Goal: Information Seeking & Learning: Find specific page/section

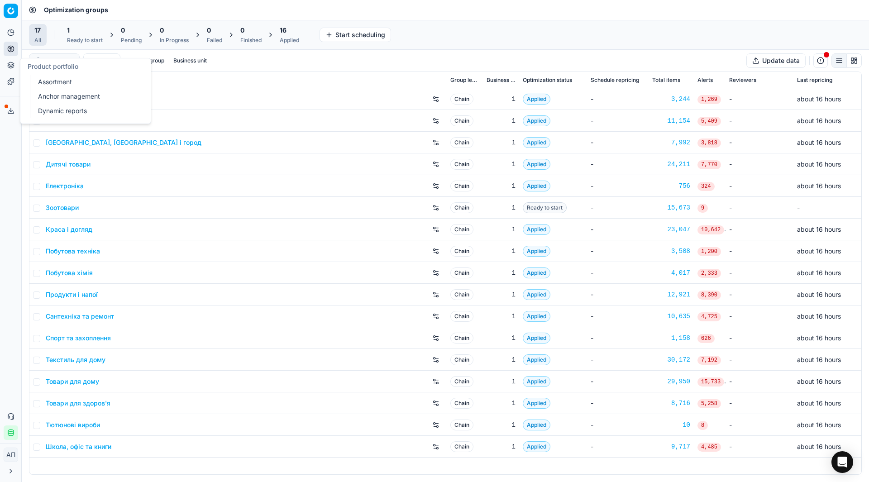
click at [42, 79] on link "Assortment" at bounding box center [87, 82] width 106 height 13
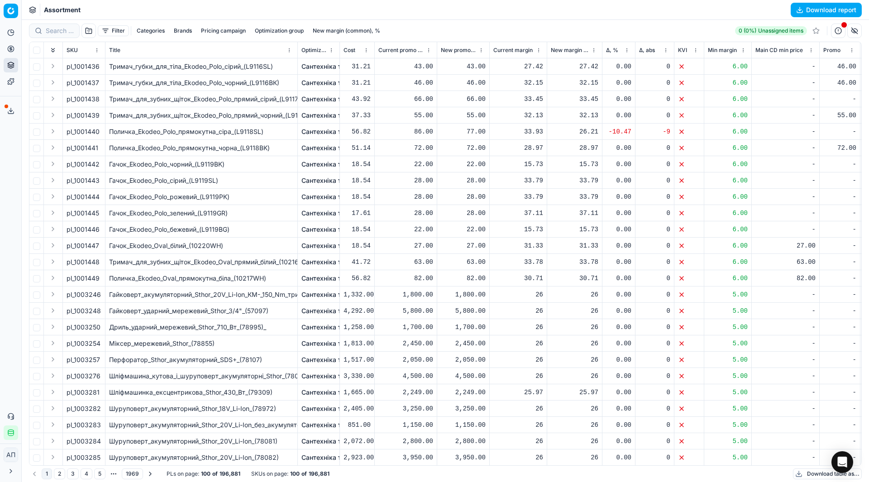
click at [806, 10] on button "Download report" at bounding box center [826, 10] width 71 height 14
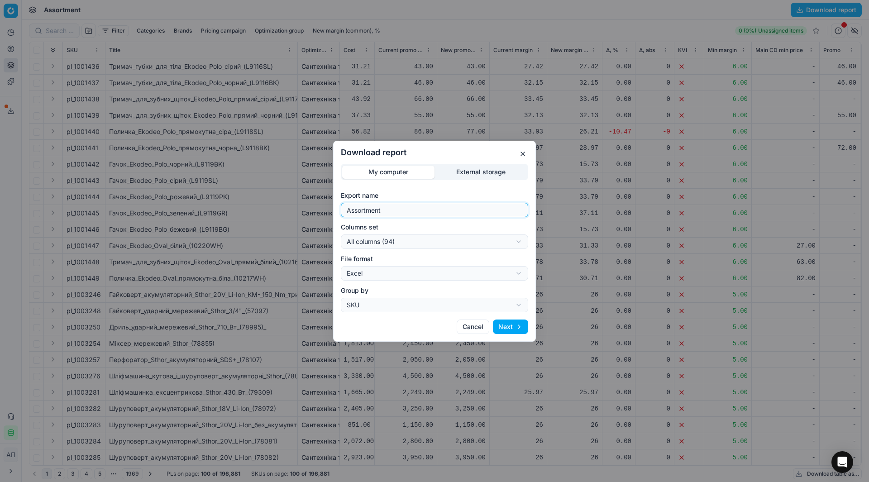
click at [405, 212] on input "Assortment" at bounding box center [434, 210] width 179 height 14
type input "Assortment [DATE] - 3"
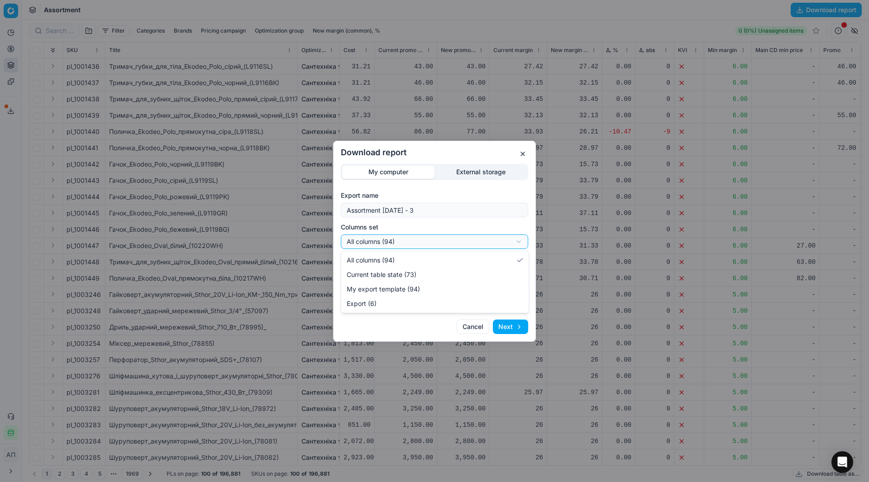
click at [412, 245] on div "Download report My computer External storage Export name Assortment [DATE] - 3 …" at bounding box center [434, 241] width 869 height 482
select select "table"
click at [511, 326] on button "Next" at bounding box center [510, 327] width 35 height 14
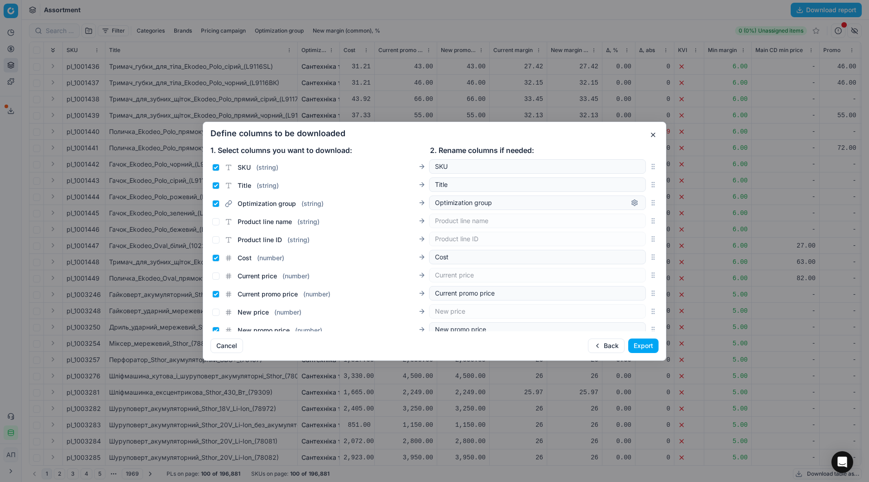
click at [640, 347] on button "Export" at bounding box center [644, 346] width 30 height 14
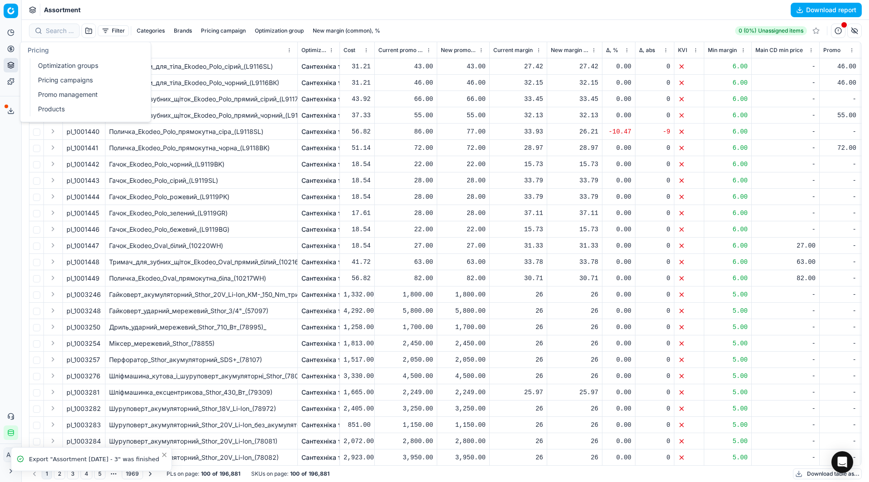
click at [48, 66] on link "Optimization groups" at bounding box center [87, 65] width 106 height 13
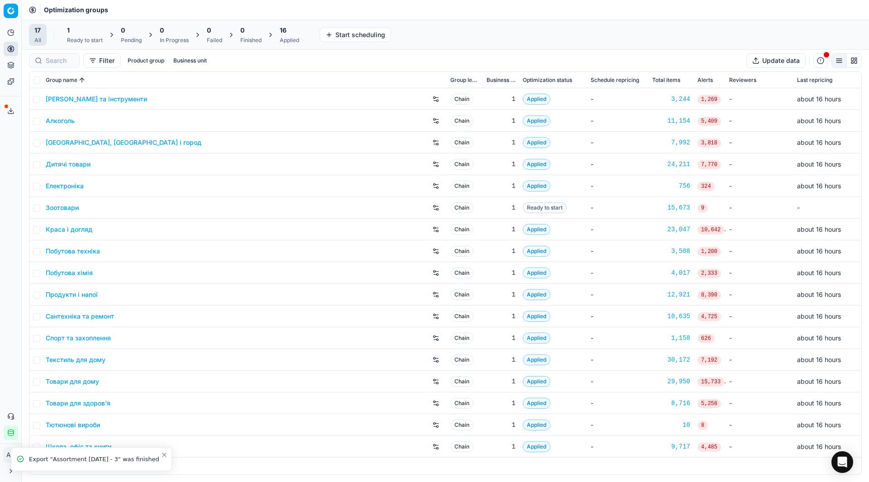
click at [6, 254] on div "Analytics Pricing Product portfolio Templates Export service 27 Contact support…" at bounding box center [10, 233] width 21 height 422
click at [98, 407] on link "Товари для здоров'я" at bounding box center [78, 403] width 65 height 9
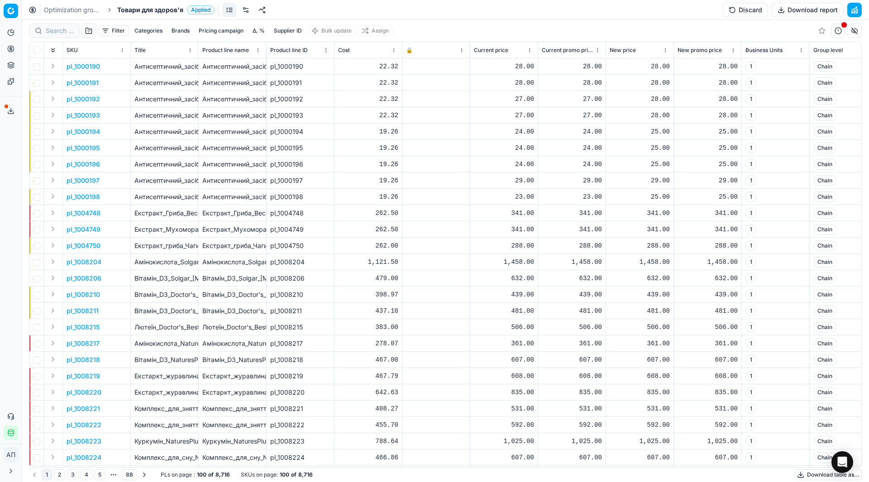
click at [245, 10] on link at bounding box center [246, 10] width 14 height 14
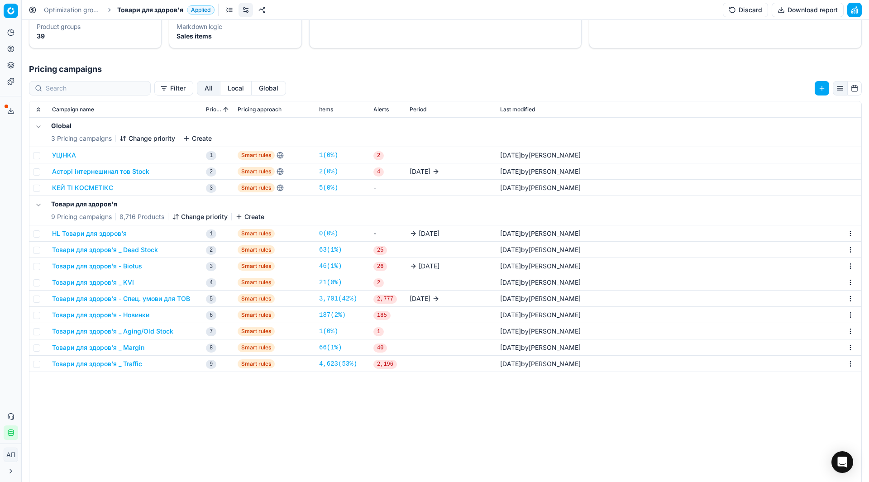
scroll to position [164, 0]
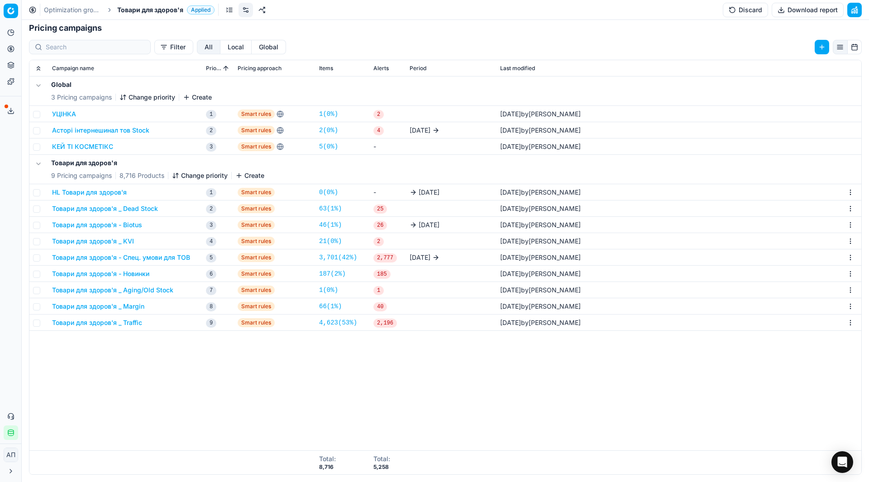
click at [169, 259] on button "Товари для здоров'я - Спец. умови для ТОВ" at bounding box center [121, 257] width 138 height 9
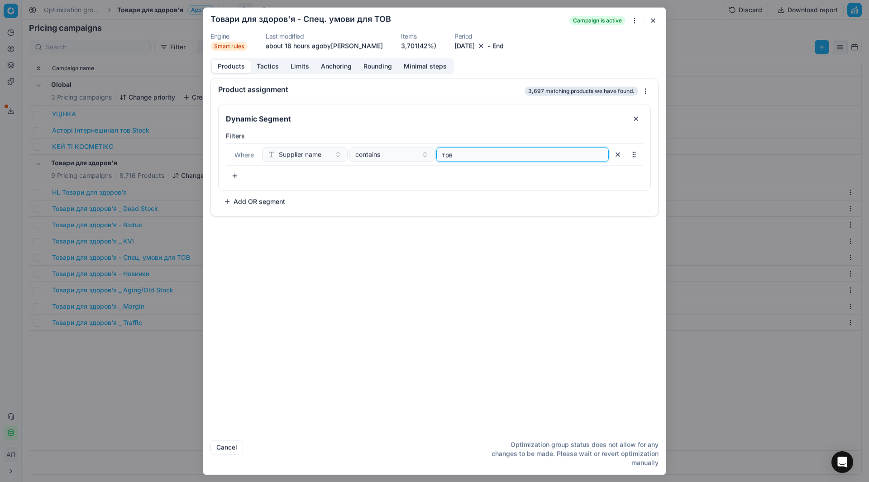
click at [449, 158] on input "тов" at bounding box center [523, 155] width 164 height 14
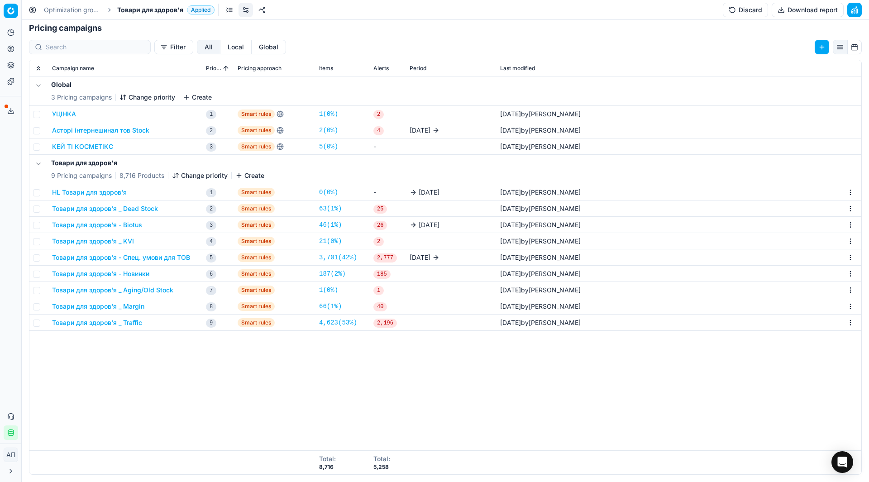
click at [142, 258] on button "Товари для здоров'я - Спец. умови для ТОВ" at bounding box center [121, 257] width 138 height 9
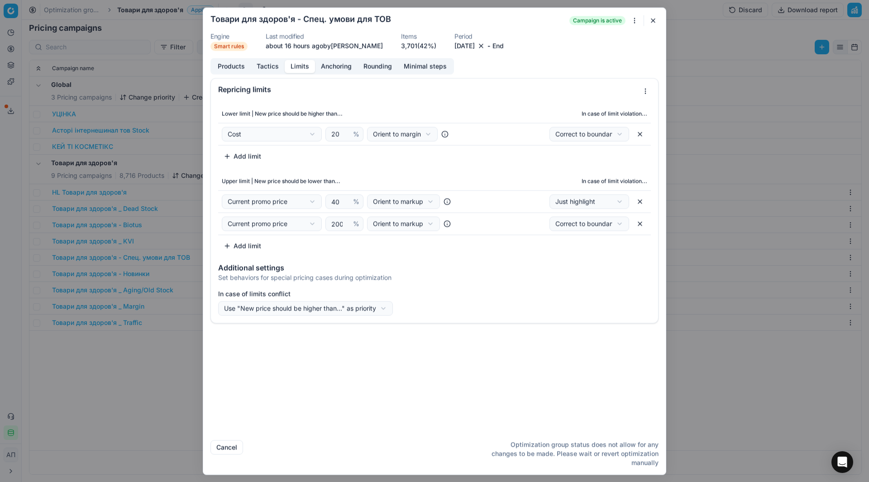
click at [311, 64] on button "Limits" at bounding box center [300, 66] width 30 height 13
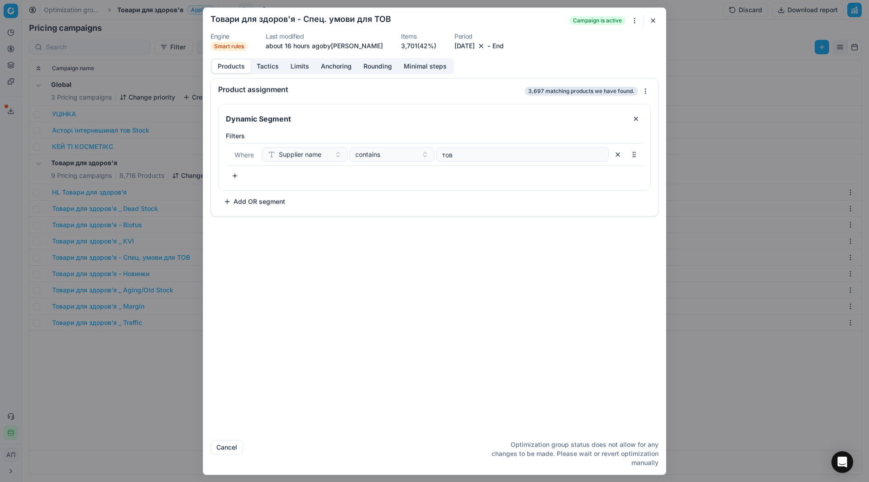
click at [241, 67] on button "Products" at bounding box center [231, 66] width 39 height 13
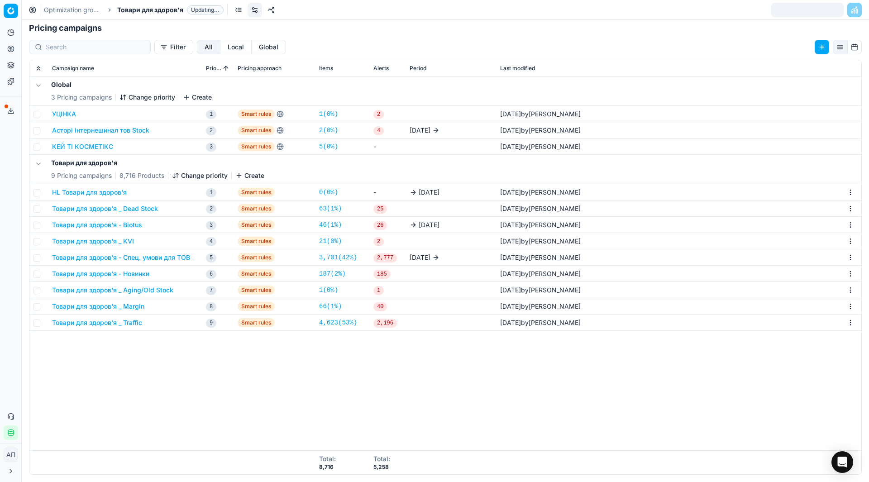
click at [164, 376] on div "Global 3 Pricing campaigns Change priority Create УЦІНКА 1 Smart rules 1 ( 0% )…" at bounding box center [445, 264] width 832 height 374
click at [8, 117] on button "Export service" at bounding box center [11, 111] width 14 height 14
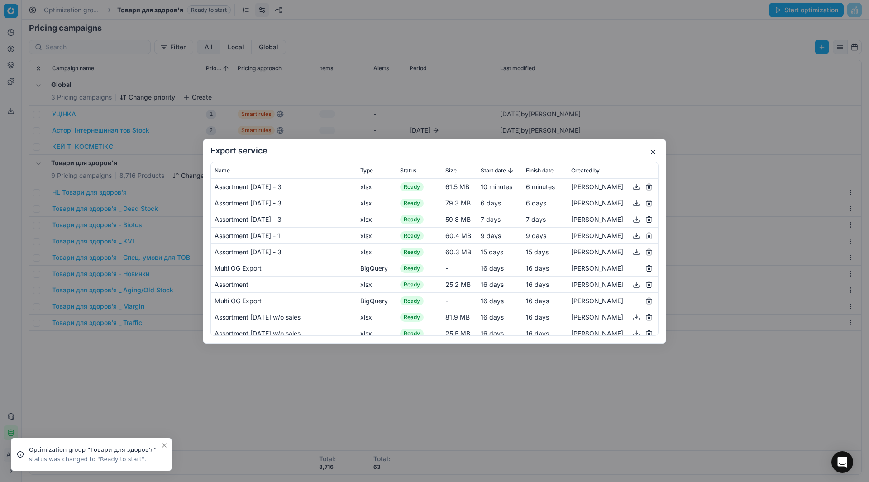
scroll to position [139, 0]
click at [635, 187] on button "button" at bounding box center [636, 186] width 11 height 11
click at [652, 155] on button "button" at bounding box center [653, 152] width 11 height 11
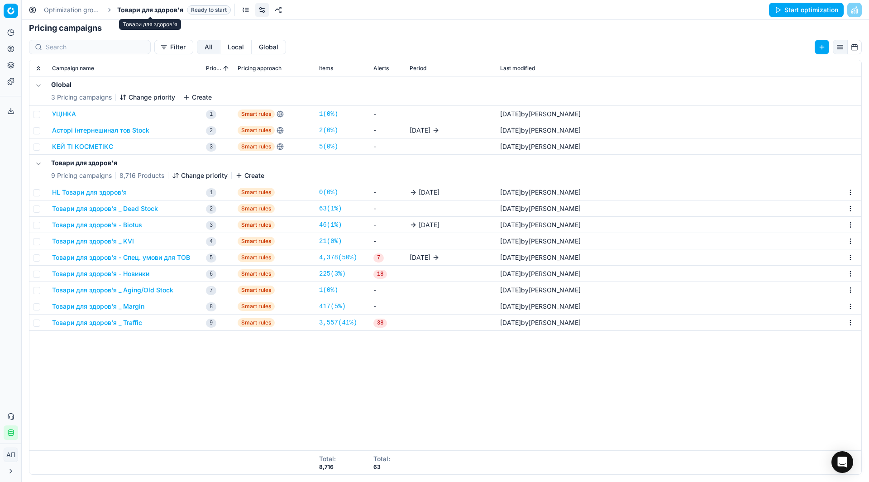
click at [136, 14] on span "Товари для здоров'я" at bounding box center [150, 9] width 66 height 9
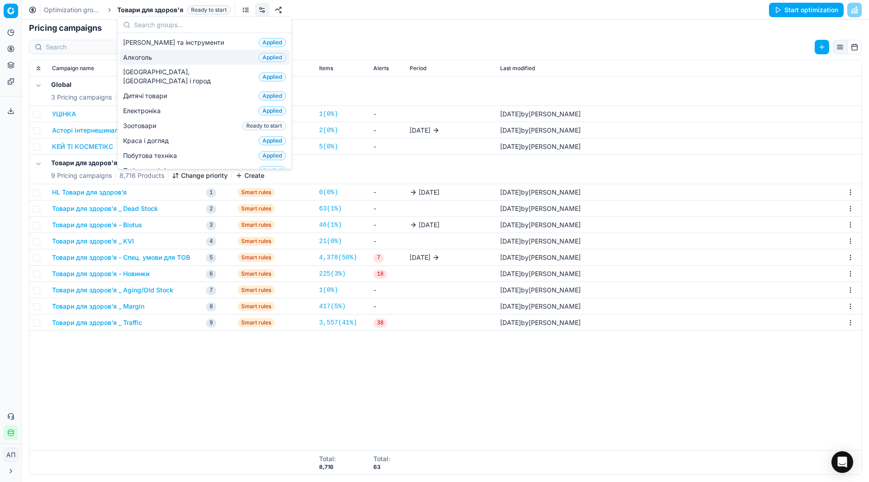
click at [137, 54] on span "Алкоголь" at bounding box center [139, 57] width 33 height 9
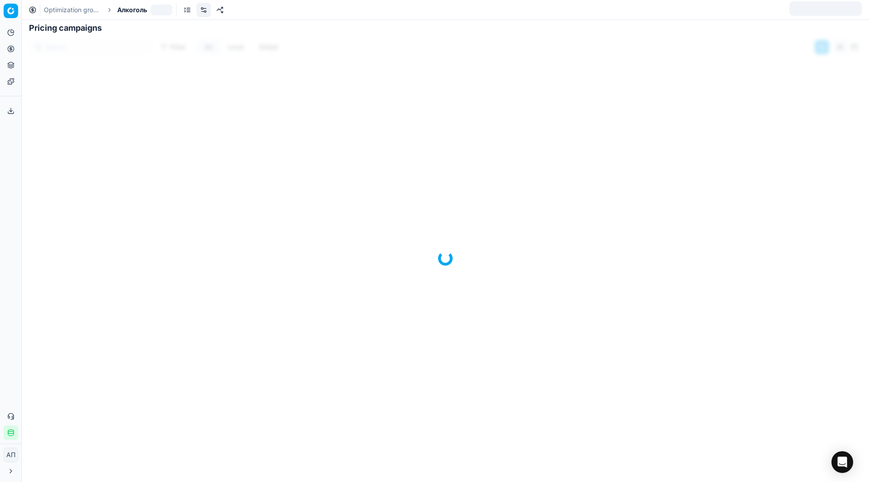
scroll to position [164, 0]
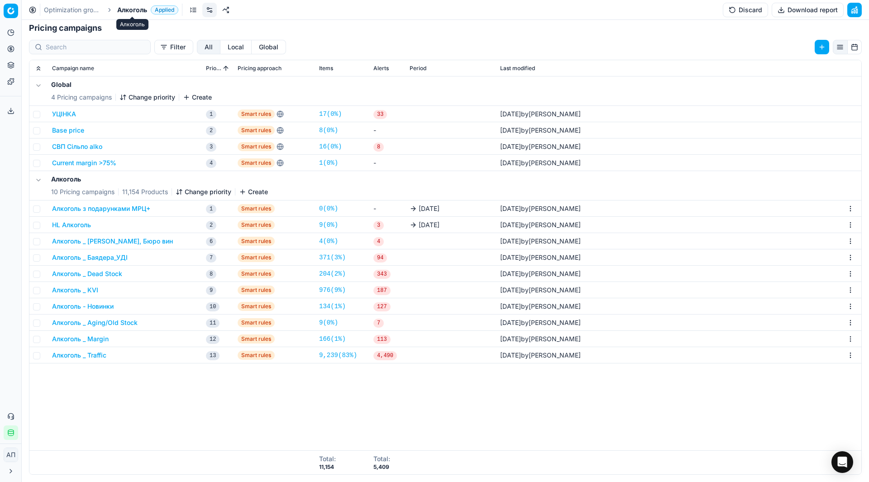
click at [136, 8] on span "Алкоголь" at bounding box center [132, 9] width 30 height 9
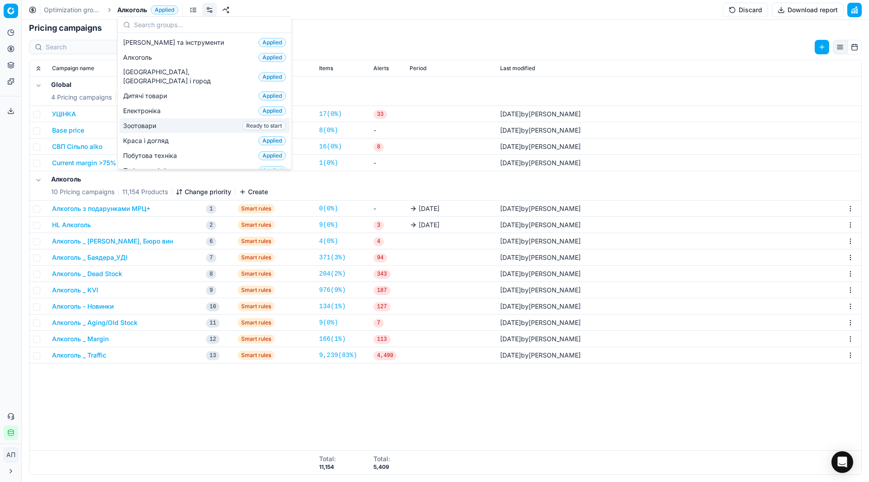
scroll to position [122, 0]
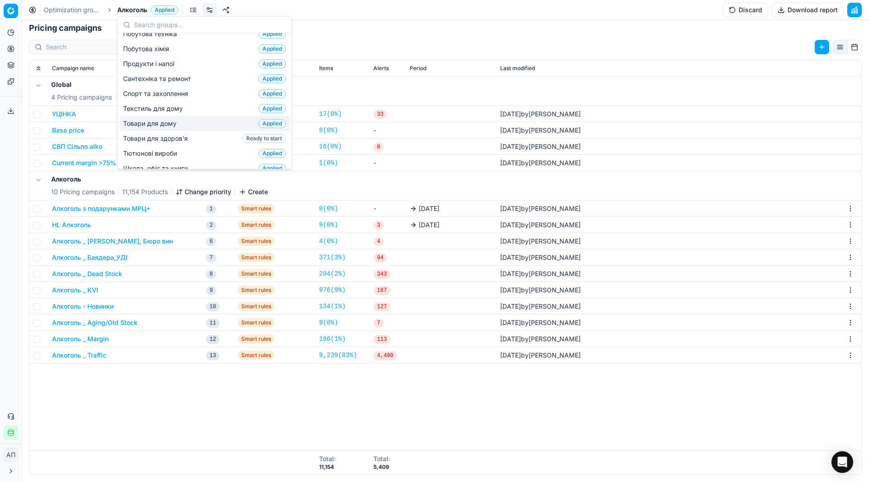
click at [154, 120] on div "Товари для дому Applied" at bounding box center [205, 123] width 170 height 15
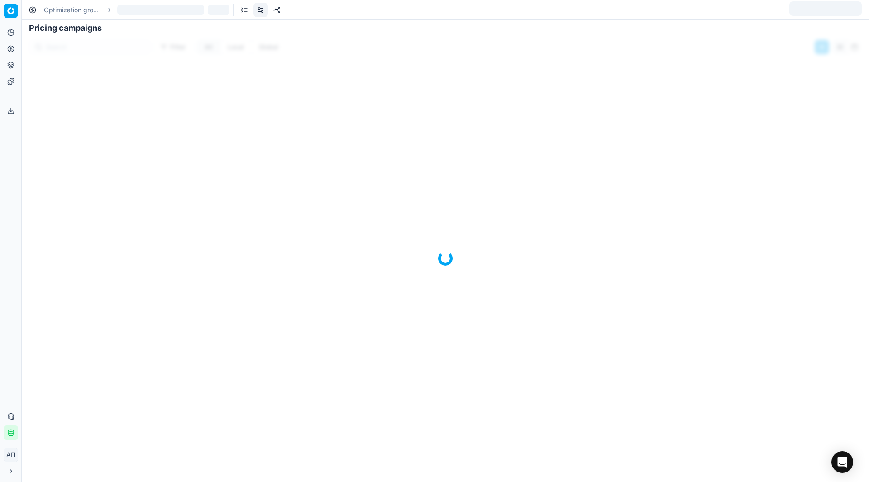
scroll to position [164, 0]
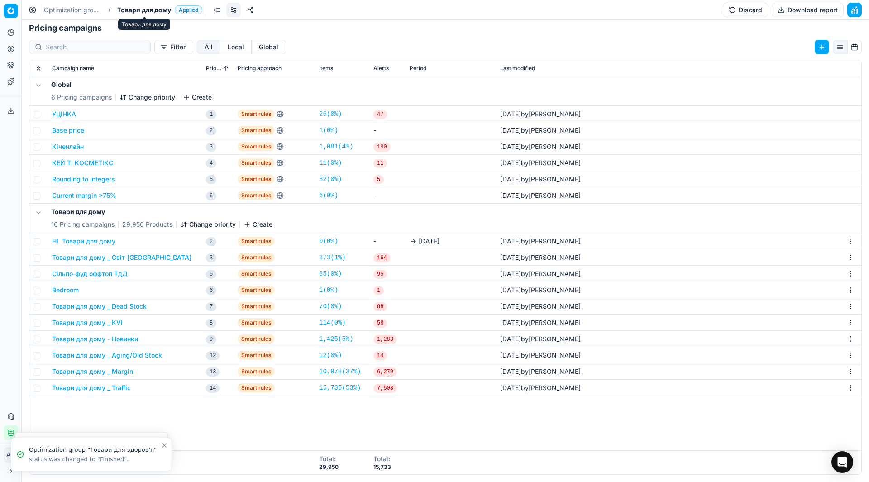
click at [153, 10] on span "Товари для дому" at bounding box center [144, 9] width 54 height 9
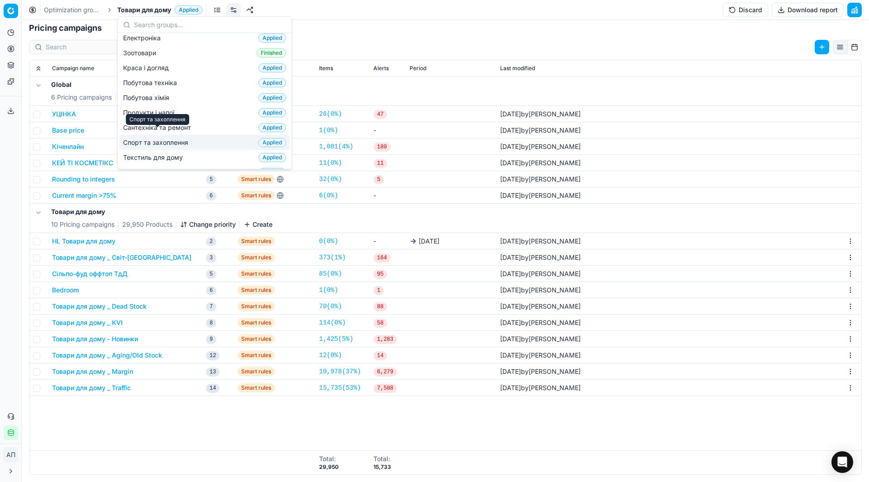
scroll to position [122, 0]
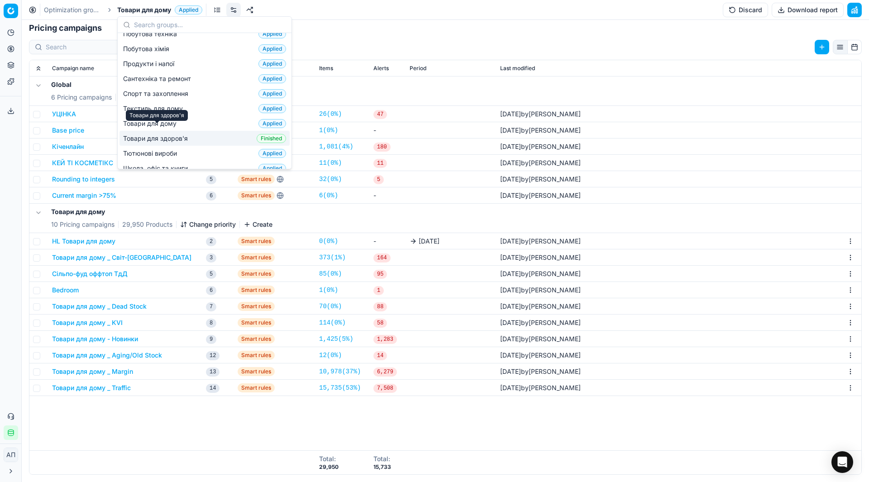
click at [159, 134] on span "Товари для здоров'я" at bounding box center [157, 138] width 68 height 9
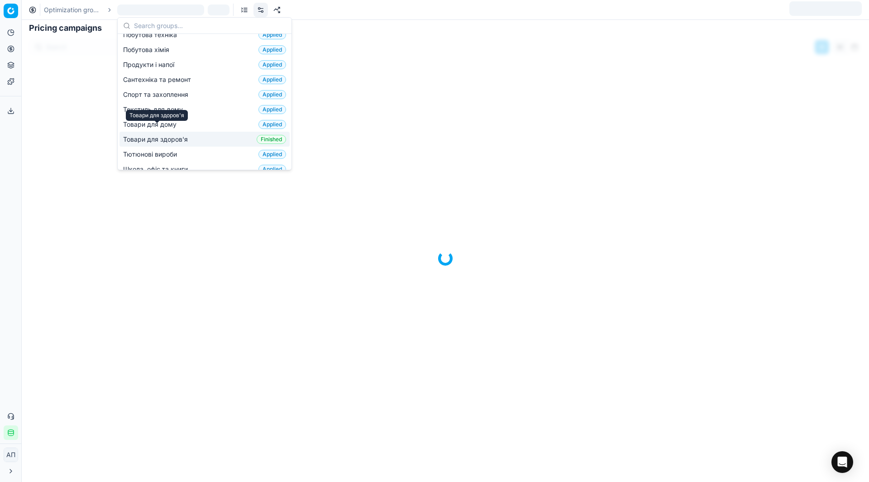
scroll to position [139, 0]
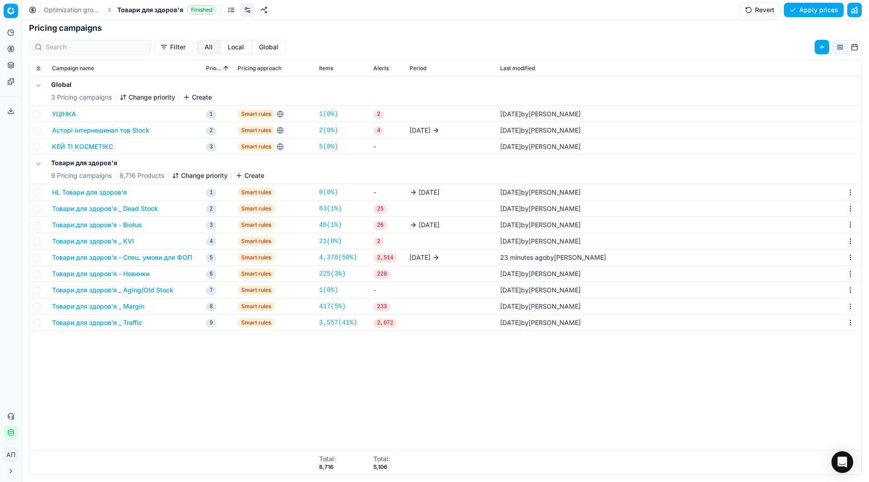
click at [171, 262] on td "Товари для здоров'я - Спец. умови для ФОП" at bounding box center [125, 258] width 154 height 16
click at [157, 257] on button "Товари для здоров'я - Спец. умови для ФОП" at bounding box center [122, 257] width 140 height 9
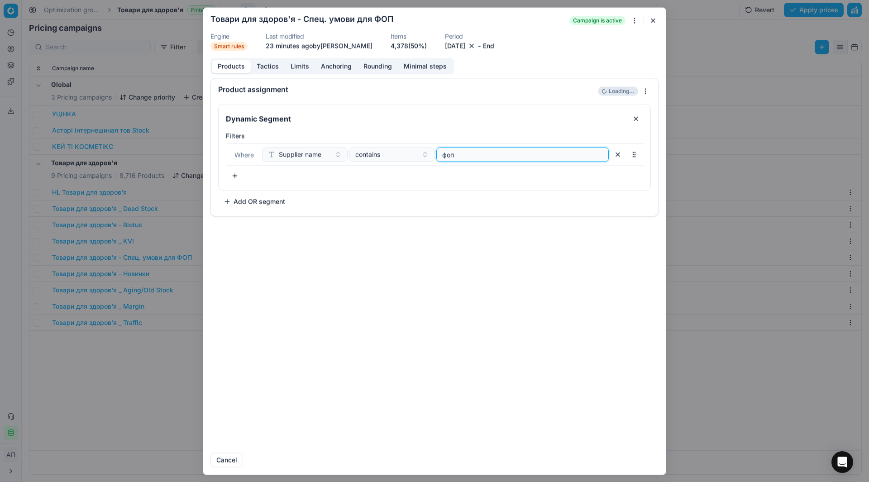
click at [442, 159] on input "фоп" at bounding box center [523, 155] width 164 height 14
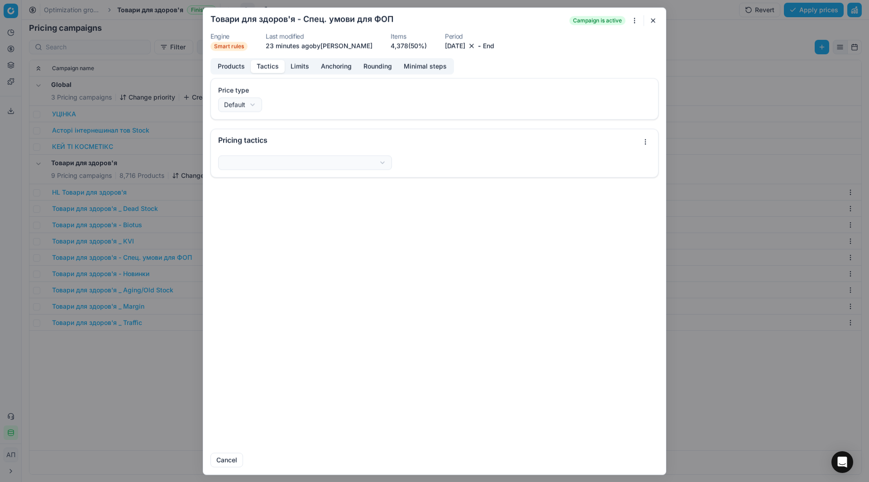
click at [271, 66] on button "Tactics" at bounding box center [268, 66] width 34 height 13
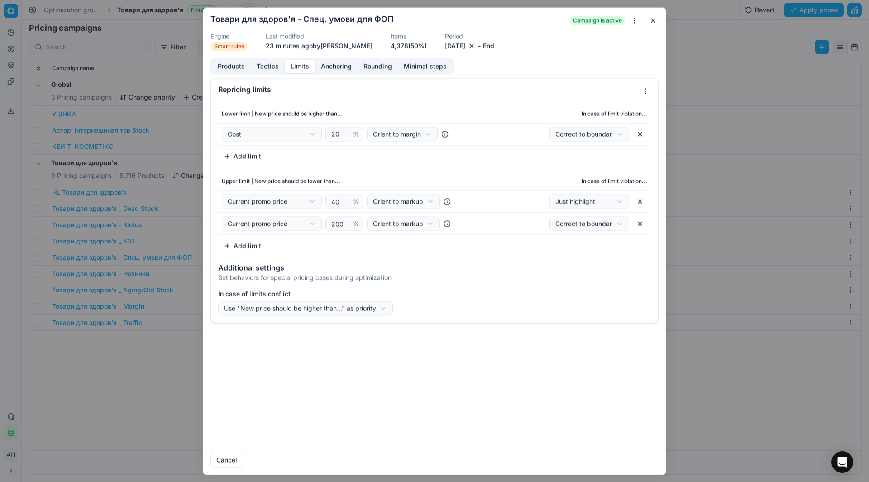
click at [300, 72] on button "Limits" at bounding box center [300, 66] width 30 height 13
click at [324, 59] on div "Products Tactics Limits Anchoring Rounding Minimal steps" at bounding box center [333, 66] width 244 height 16
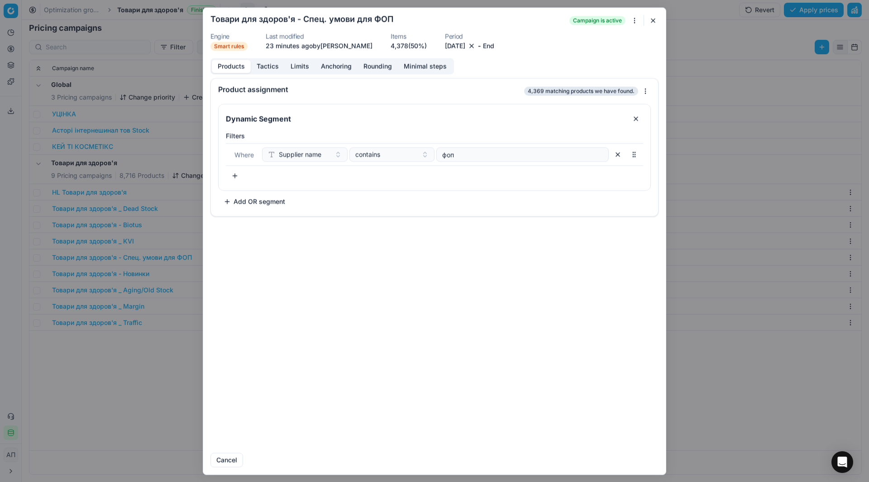
click at [232, 62] on button "Products" at bounding box center [231, 66] width 39 height 13
click at [399, 161] on button "contains" at bounding box center [393, 154] width 86 height 14
click at [502, 275] on div "Product assignment 4,369 matching products we have found. Dynamic Segment Filte…" at bounding box center [434, 262] width 463 height 368
click at [444, 156] on input "фоп" at bounding box center [523, 155] width 164 height 14
type input "фоп"
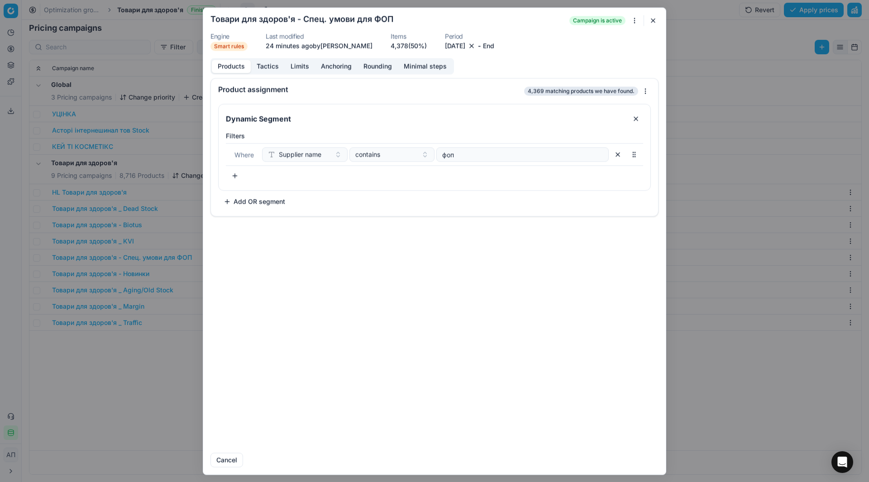
click at [657, 17] on button "button" at bounding box center [653, 20] width 11 height 11
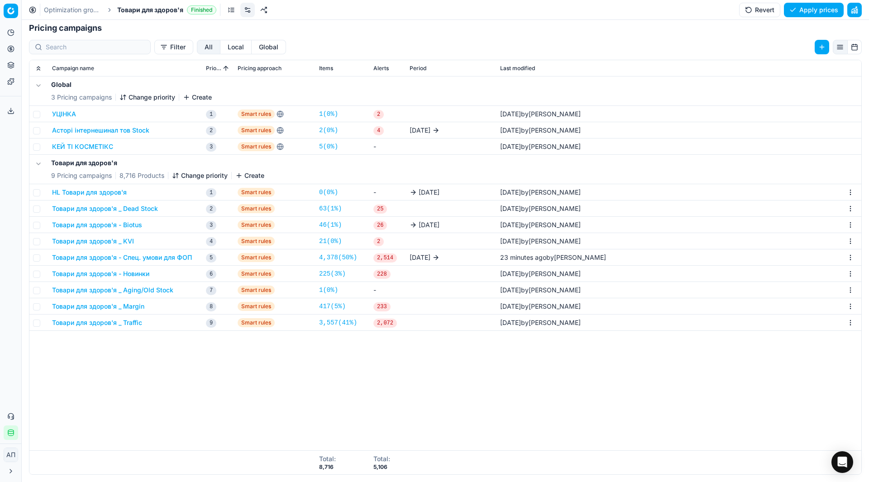
click at [151, 379] on div "Global 3 Pricing campaigns Change priority Create УЦІНКА 1 Smart rules 1 ( 0% )…" at bounding box center [445, 264] width 832 height 374
click at [331, 253] on td "4,378 ( 50% )" at bounding box center [343, 258] width 54 height 16
click at [337, 258] on link "4,378 ( 50% )" at bounding box center [338, 257] width 38 height 9
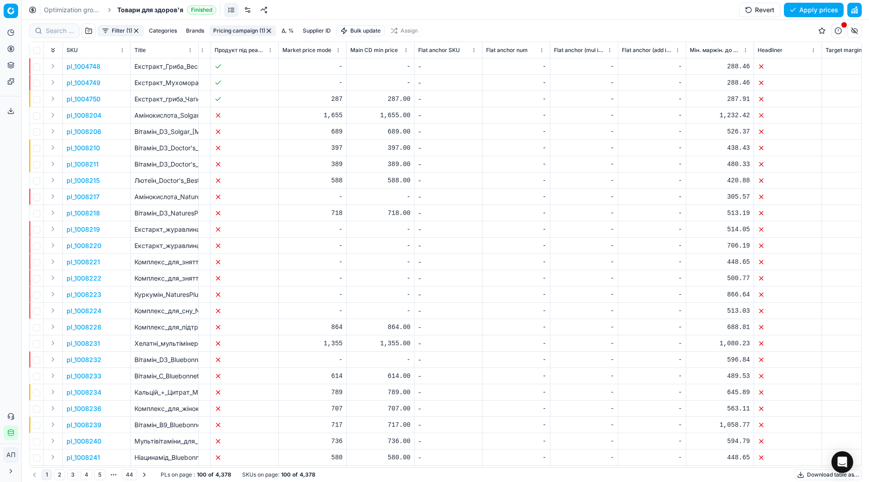
scroll to position [0, 3452]
click at [119, 31] on button "Filter (1)" at bounding box center [121, 30] width 46 height 11
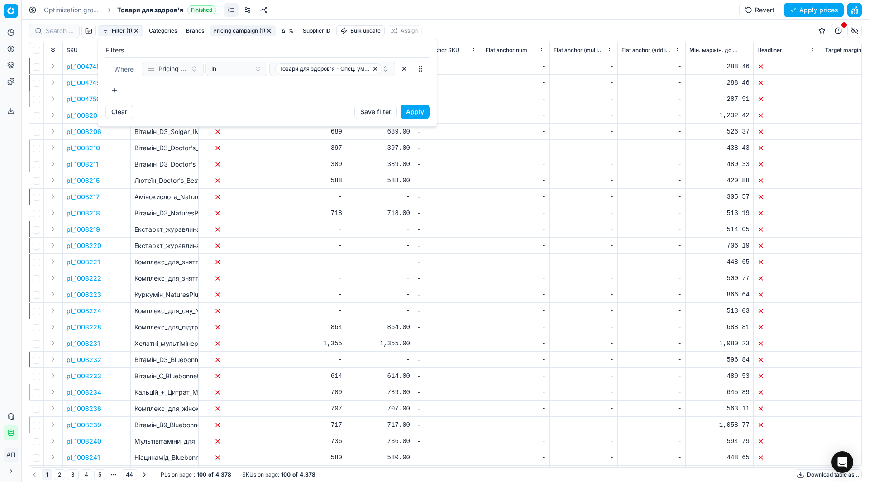
click at [107, 91] on button "button" at bounding box center [115, 90] width 18 height 14
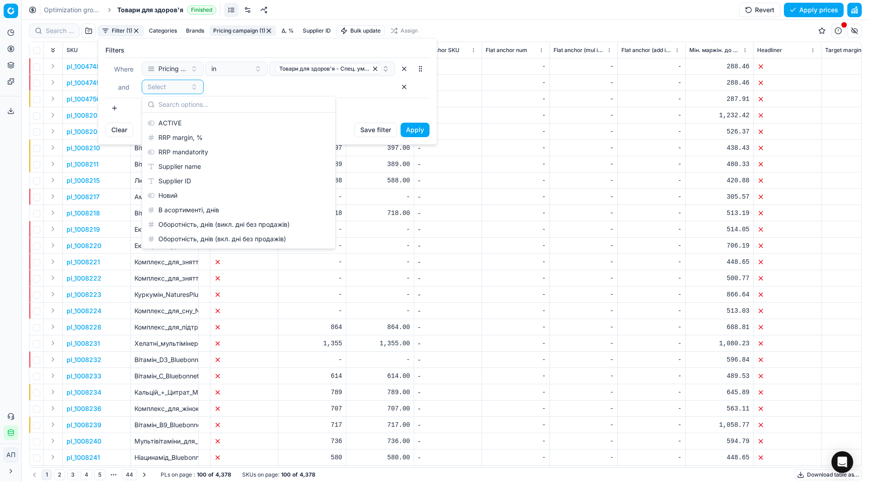
scroll to position [953, 0]
click at [183, 170] on div "Supplier name" at bounding box center [239, 168] width 190 height 14
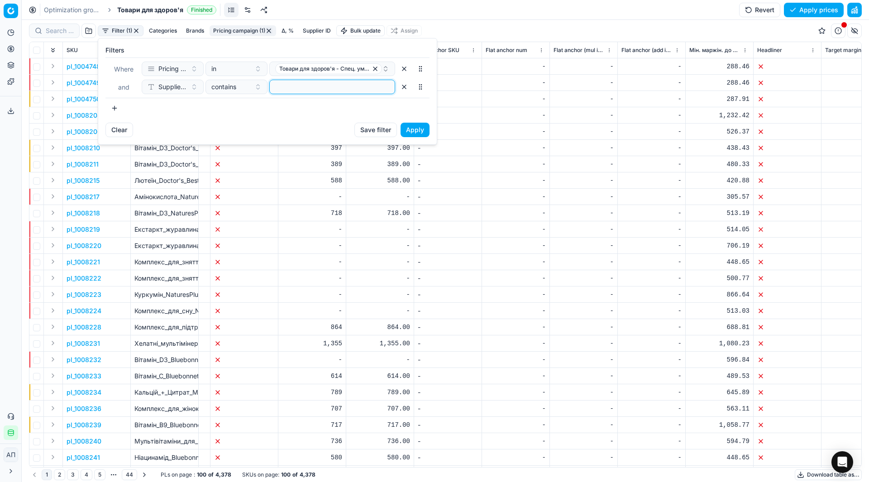
click at [309, 87] on input at bounding box center [333, 87] width 118 height 14
type input "єу"
click at [413, 126] on button "Apply" at bounding box center [415, 130] width 29 height 14
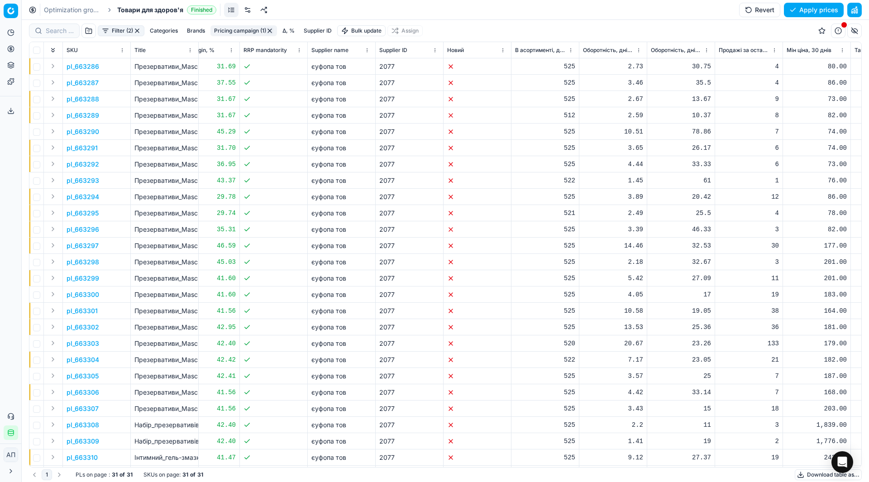
scroll to position [0, 4579]
drag, startPoint x: 347, startPoint y: 86, endPoint x: 309, endPoint y: 84, distance: 37.6
click at [309, 84] on td "єуфопа тов" at bounding box center [341, 83] width 68 height 16
copy div "єуфопа тов"
click at [153, 10] on span "Товари для здоров'я" at bounding box center [150, 9] width 66 height 9
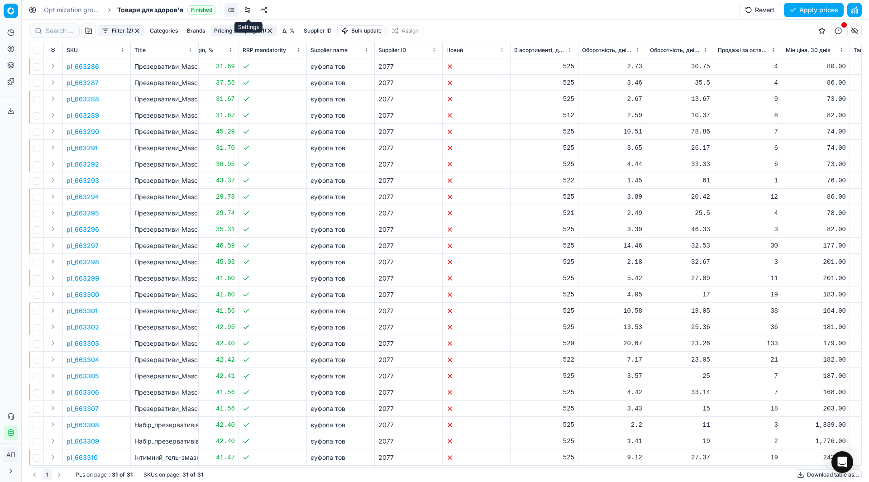
click at [246, 11] on link at bounding box center [247, 10] width 14 height 14
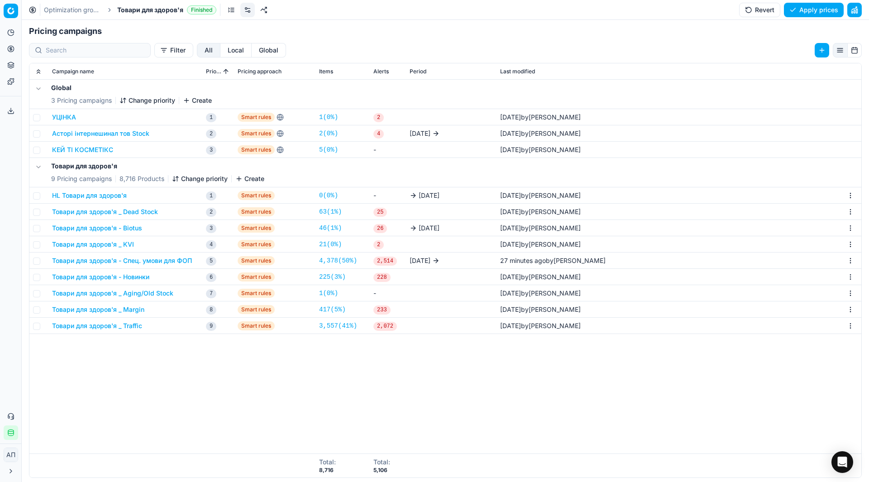
scroll to position [138, 0]
